Goal: Find specific page/section: Find specific page/section

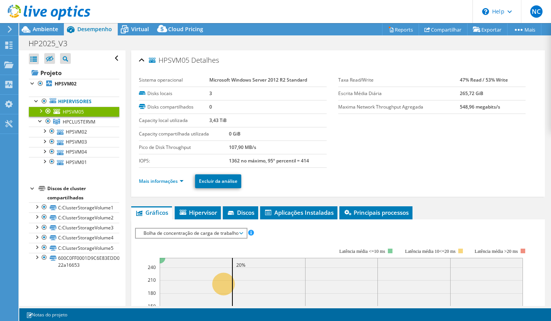
select select "USD"
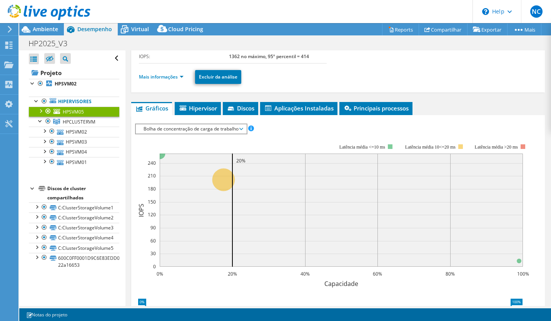
scroll to position [101, 0]
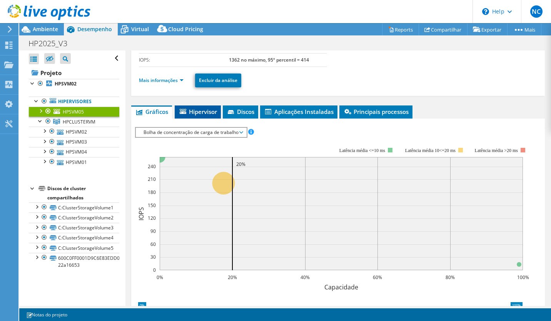
click at [206, 108] on span "Hipervisor" at bounding box center [198, 112] width 38 height 8
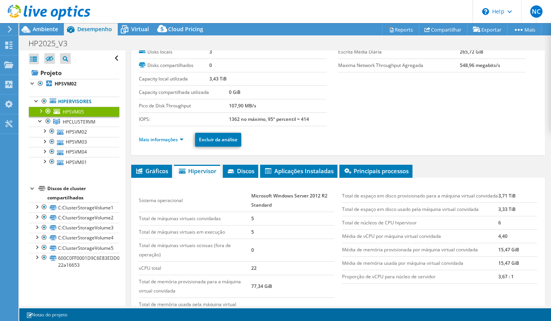
scroll to position [37, 0]
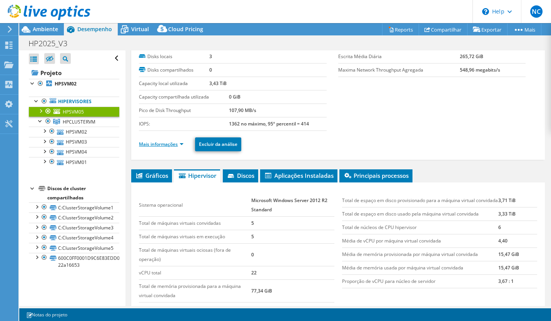
click at [176, 142] on link "Mais informações" at bounding box center [161, 144] width 45 height 7
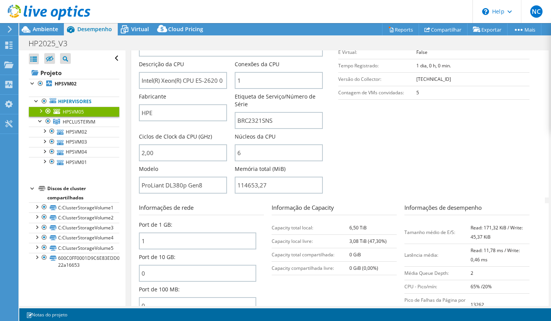
scroll to position [201, 0]
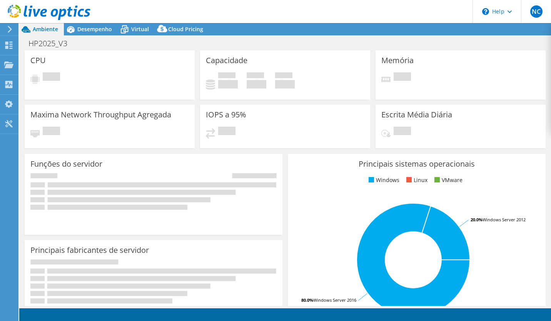
select select "USD"
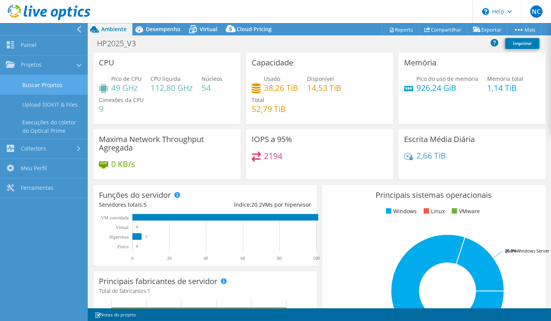
click at [60, 86] on link "Buscar Projetos" at bounding box center [44, 85] width 88 height 20
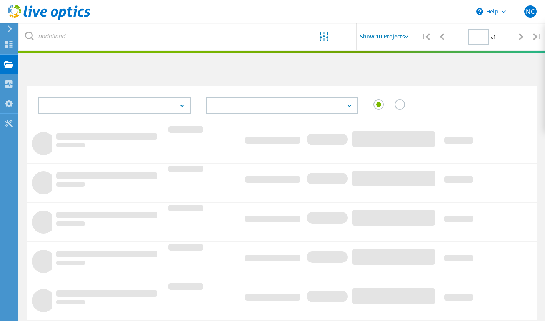
type input "1"
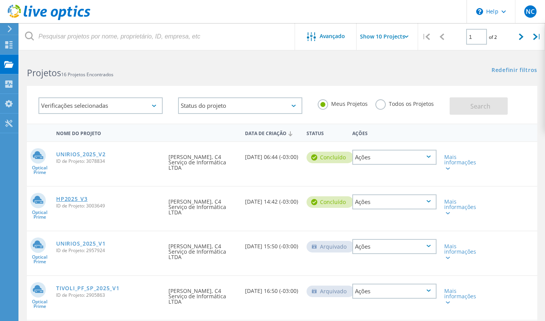
click at [87, 199] on link "HP2025_V3" at bounding box center [71, 198] width 31 height 5
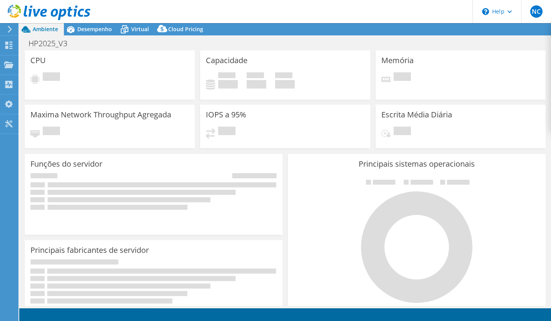
select select "USD"
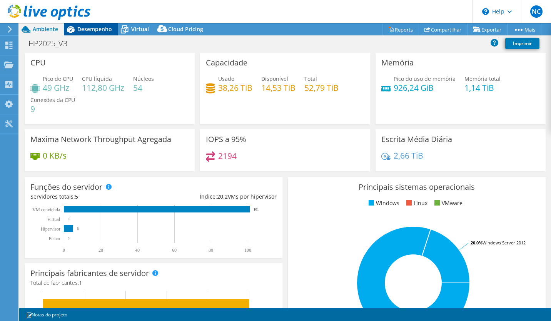
click at [98, 32] on span "Desempenho" at bounding box center [94, 28] width 35 height 7
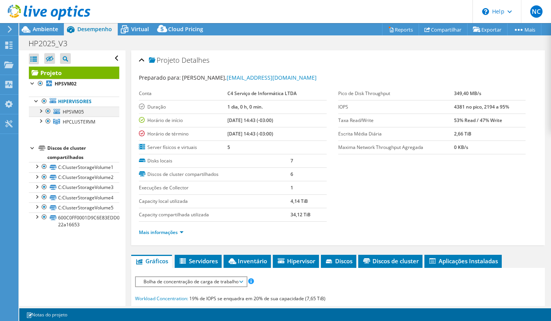
click at [45, 109] on div at bounding box center [48, 111] width 8 height 9
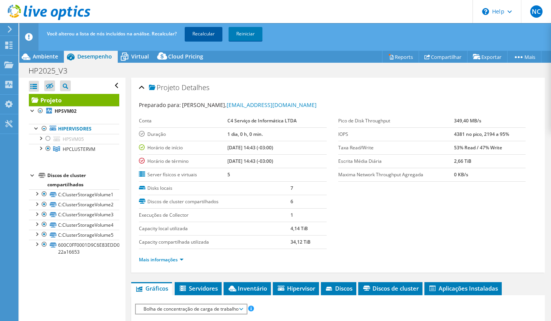
click at [209, 40] on link "Recalcular" at bounding box center [204, 34] width 38 height 14
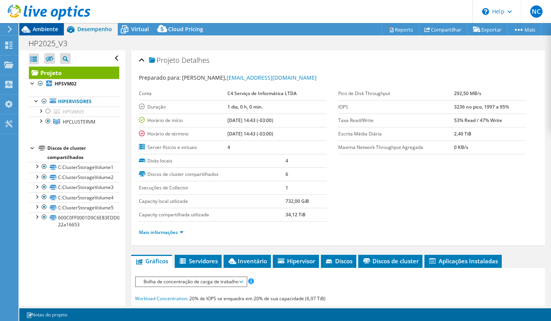
click at [46, 30] on span "Ambiente" at bounding box center [45, 28] width 25 height 7
